Goal: Task Accomplishment & Management: Manage account settings

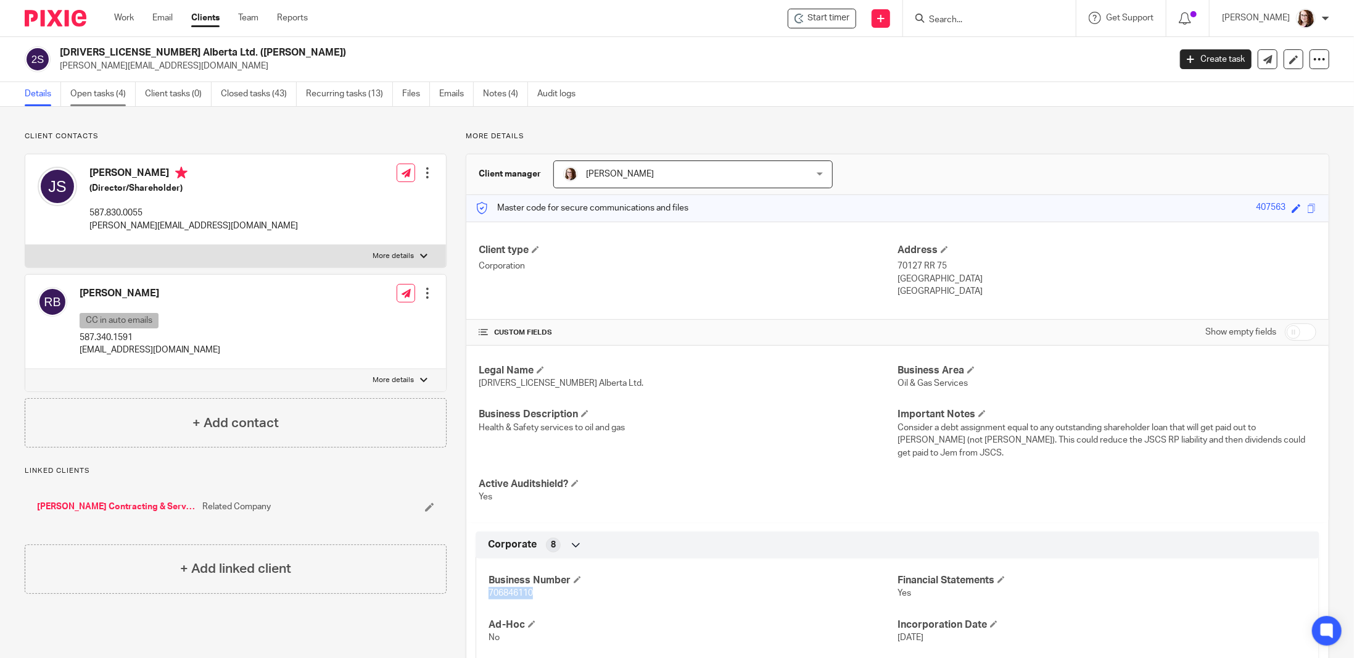
click at [97, 96] on link "Open tasks (4)" at bounding box center [102, 94] width 65 height 24
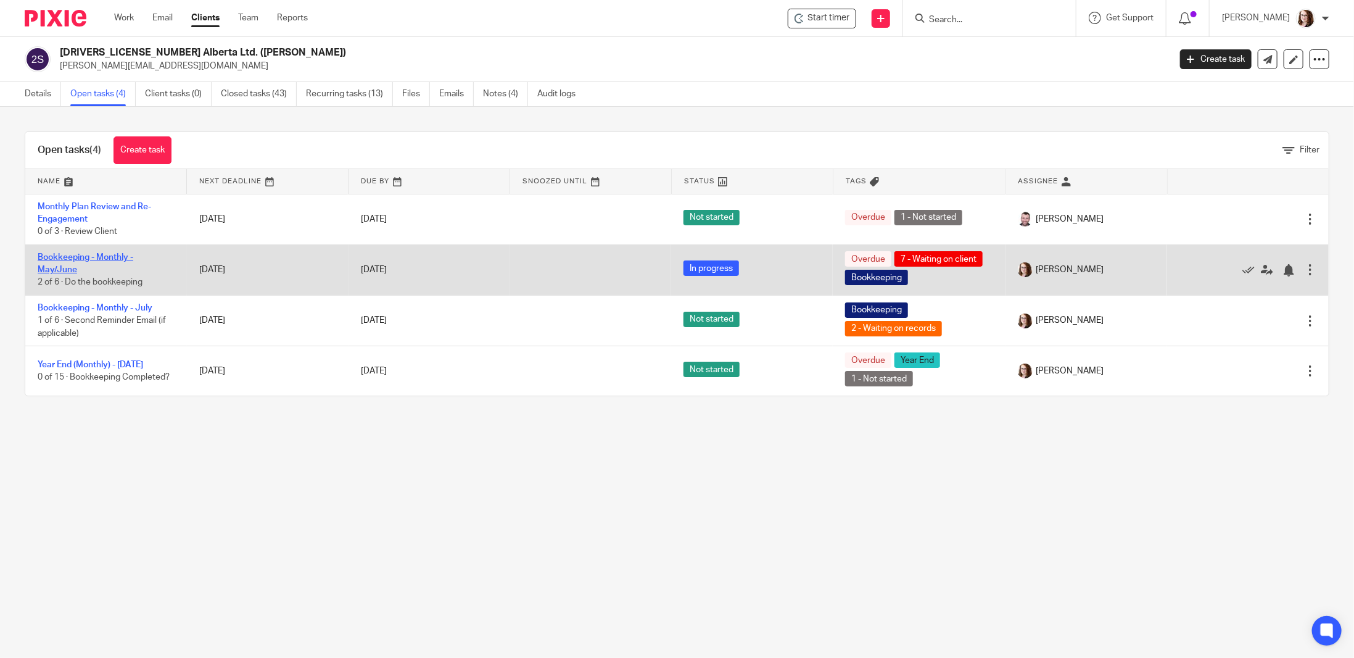
click at [68, 260] on link "Bookkeeping - Monthly - May/June" at bounding box center [86, 263] width 96 height 21
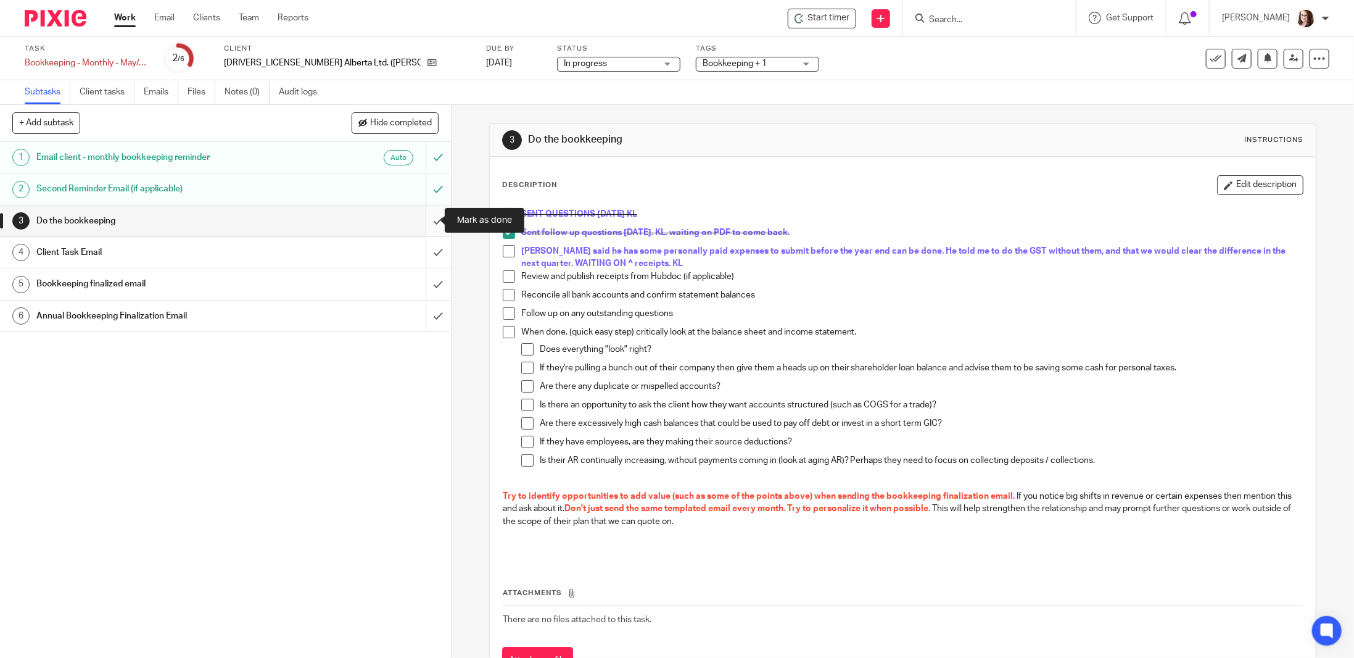
click at [419, 225] on input "submit" at bounding box center [225, 220] width 451 height 31
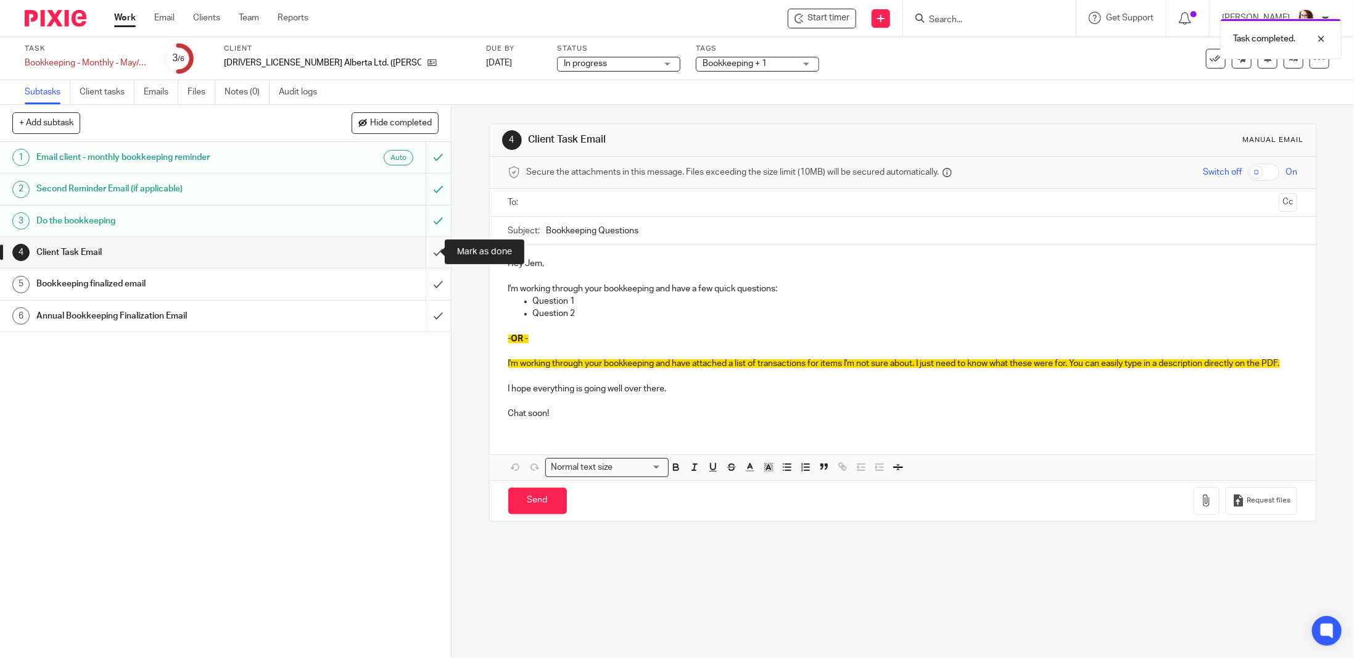
click at [429, 251] on input "submit" at bounding box center [225, 252] width 451 height 31
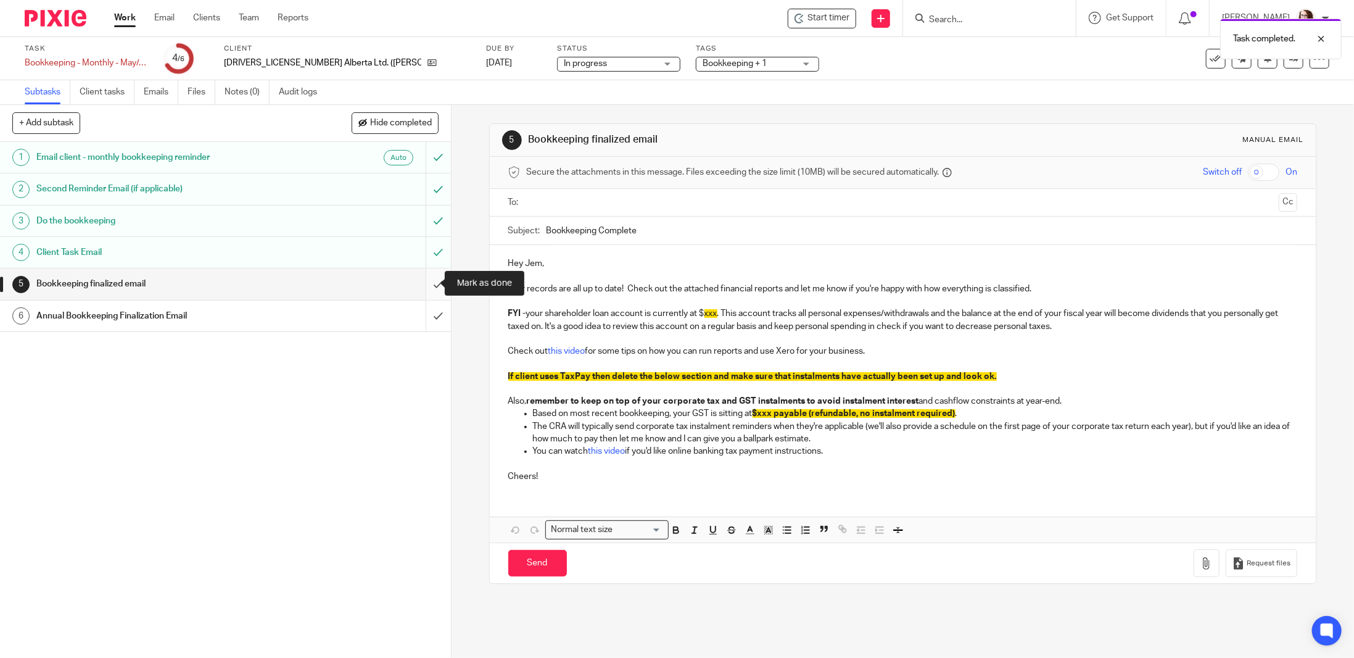
click at [430, 277] on input "submit" at bounding box center [225, 283] width 451 height 31
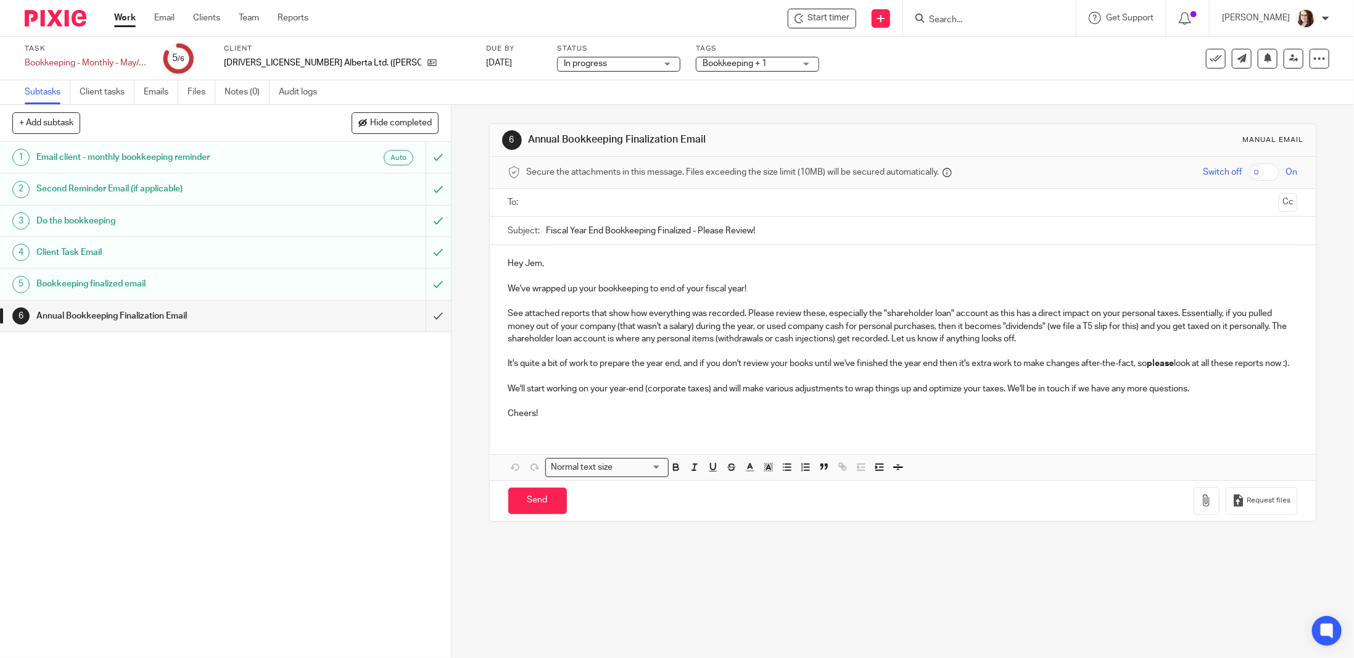
click at [781, 295] on p at bounding box center [902, 301] width 789 height 12
click at [773, 283] on p "We've wrapped up your bookkeeping to end of your fiscal year!" at bounding box center [902, 289] width 789 height 12
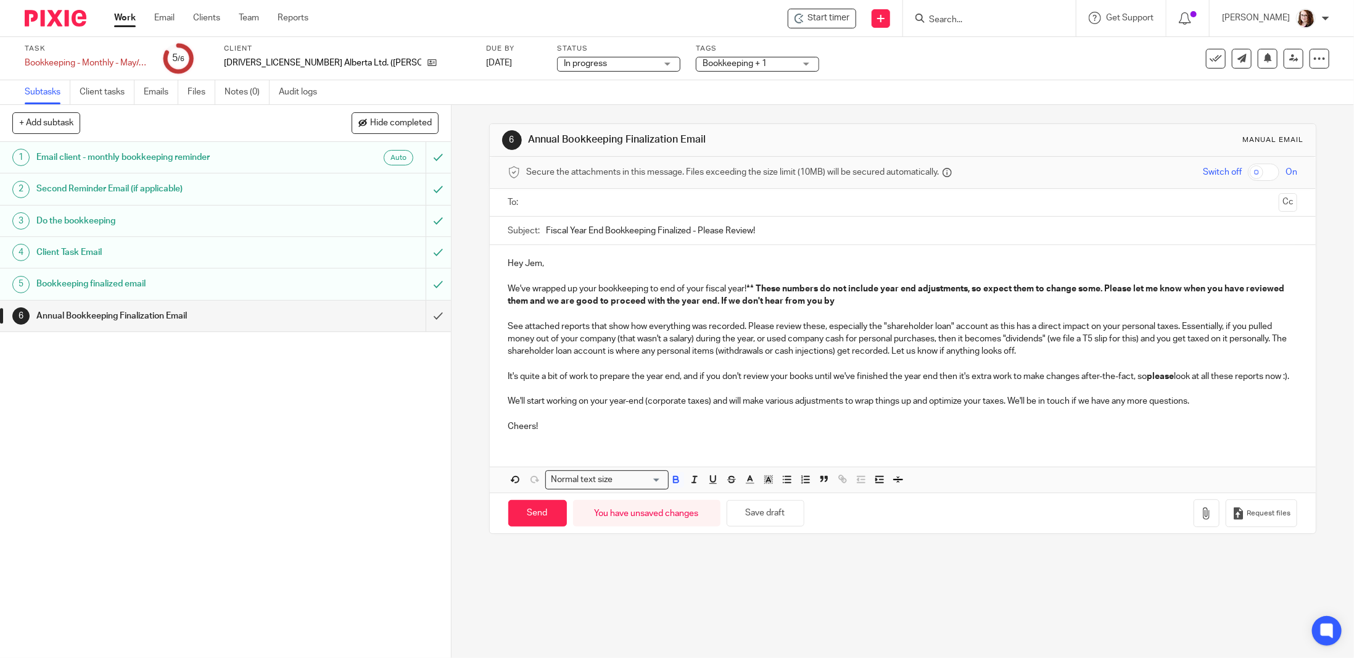
click at [882, 299] on p "We've wrapped up your bookkeeping to end of your fiscal year! ** These numbers …" at bounding box center [902, 295] width 789 height 25
click at [1201, 519] on icon "button" at bounding box center [1207, 513] width 12 height 12
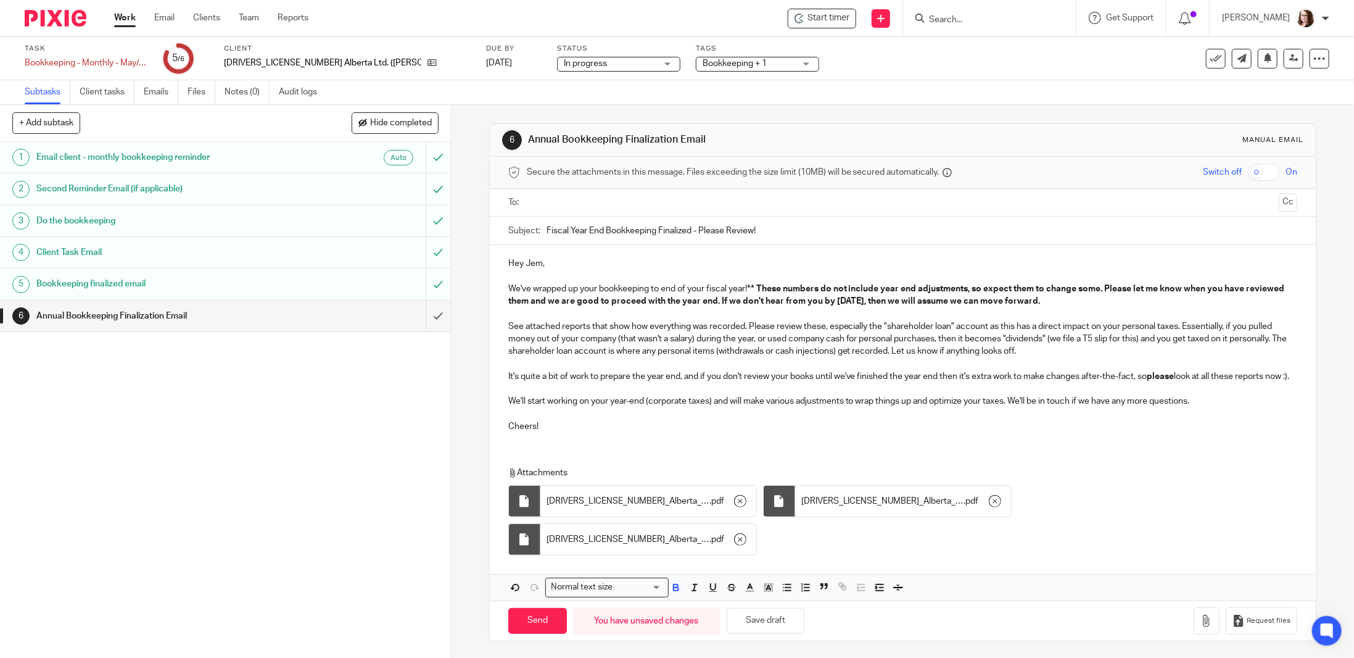
click at [554, 198] on input "text" at bounding box center [902, 203] width 743 height 14
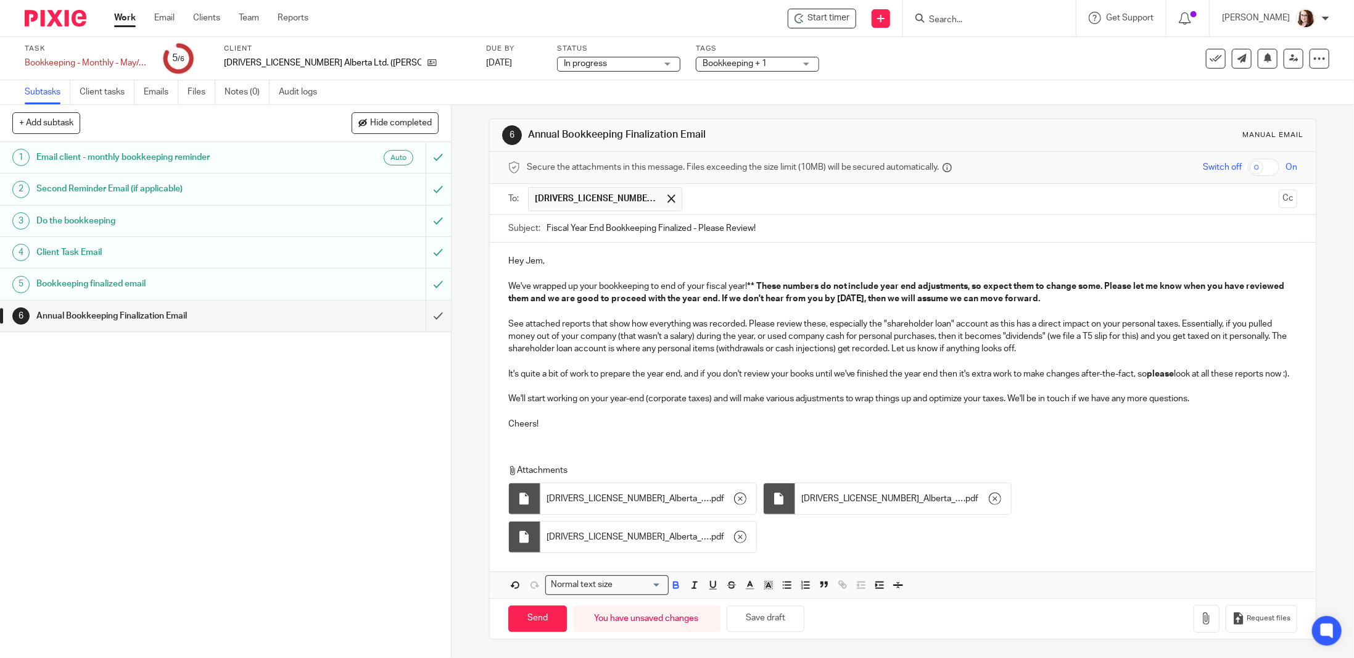
scroll to position [13, 0]
click at [752, 621] on button "Save draft" at bounding box center [766, 618] width 78 height 27
click at [526, 624] on input "Send" at bounding box center [537, 618] width 59 height 27
type input "Sent"
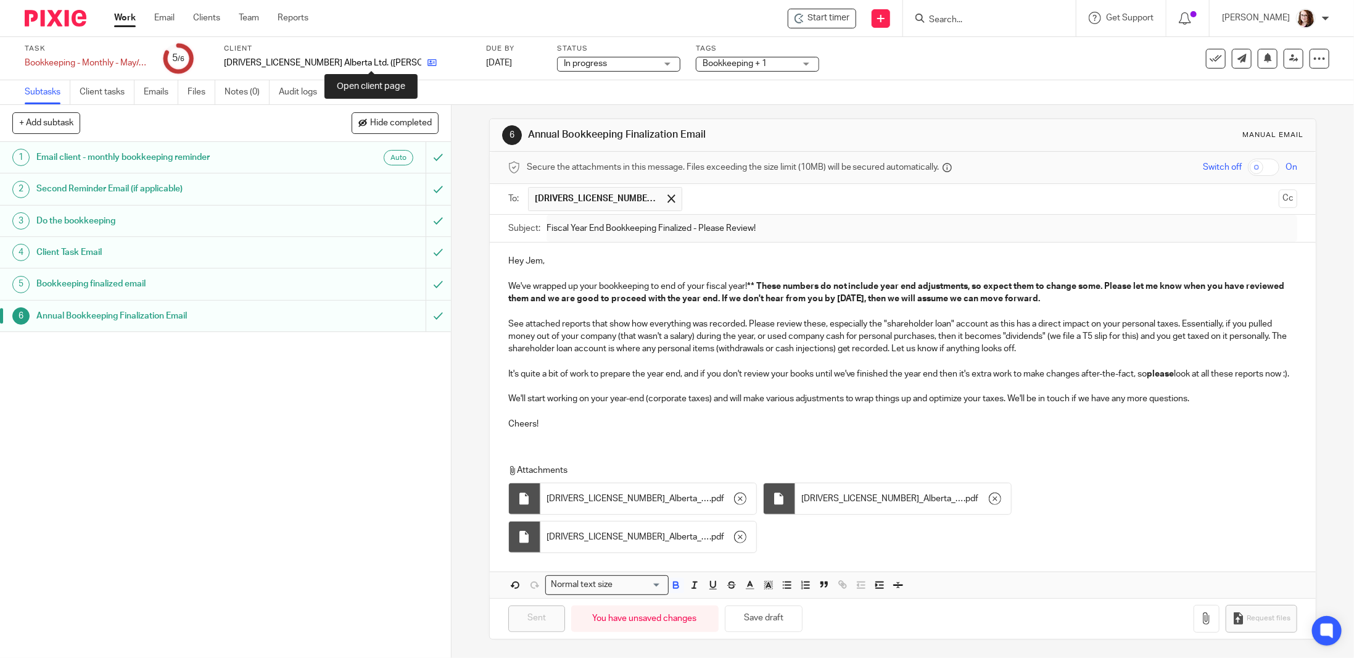
click at [428, 62] on icon at bounding box center [432, 62] width 9 height 9
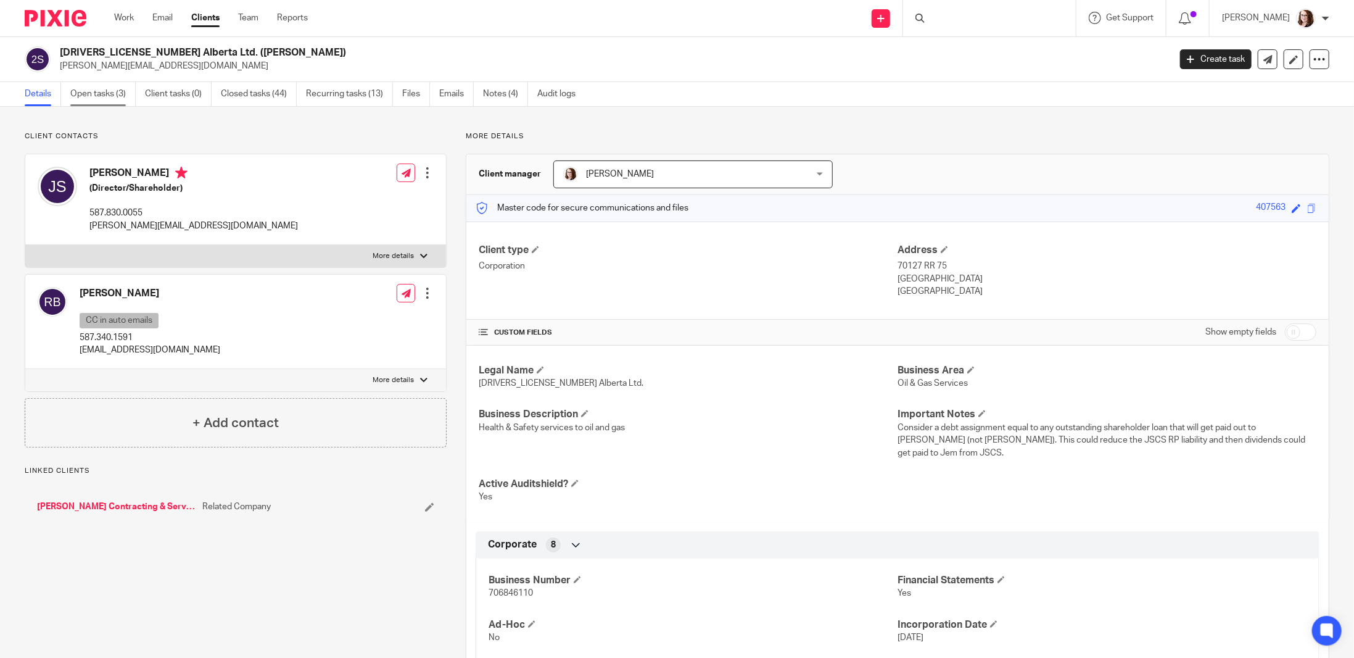
click at [109, 89] on link "Open tasks (3)" at bounding box center [102, 94] width 65 height 24
